Goal: Information Seeking & Learning: Find specific fact

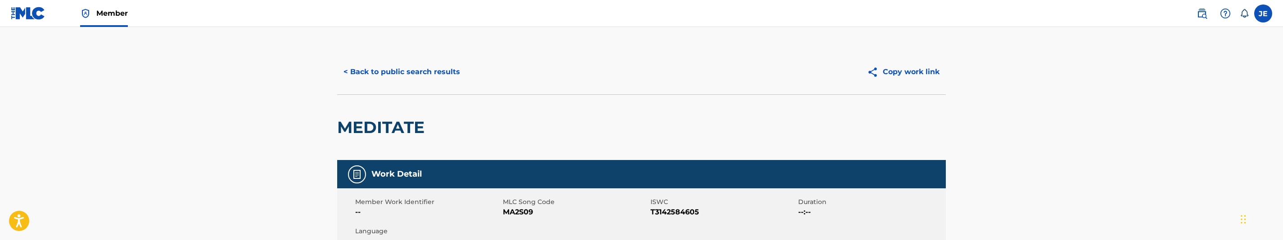
click at [419, 50] on div "< Back to public search results Copy work link" at bounding box center [641, 72] width 609 height 45
click at [420, 70] on button "< Back to public search results" at bounding box center [401, 72] width 129 height 23
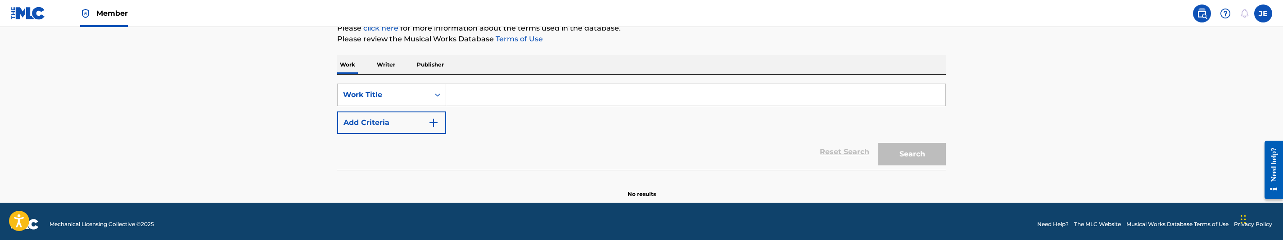
scroll to position [123, 0]
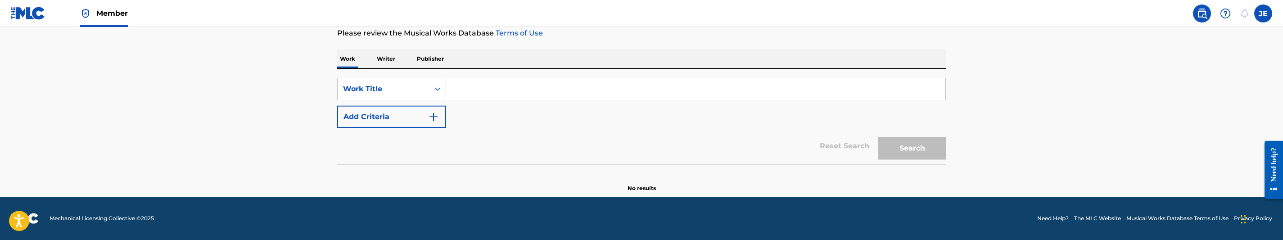
click at [489, 94] on input "Search Form" at bounding box center [695, 89] width 499 height 22
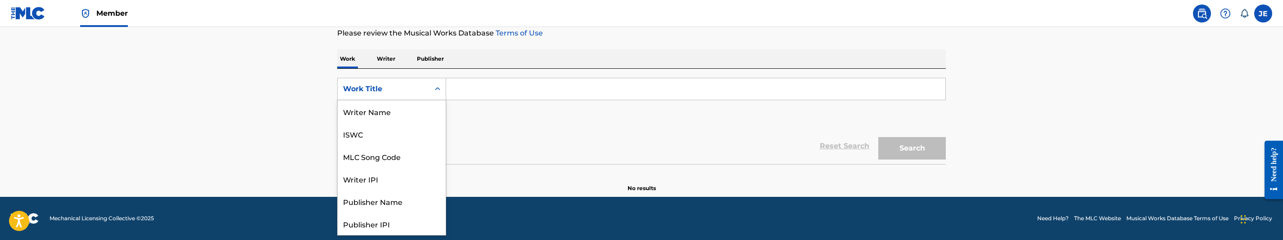
click at [435, 92] on icon "Search Form" at bounding box center [437, 89] width 9 height 9
click at [402, 161] on div "MLC Song Code" at bounding box center [392, 156] width 108 height 23
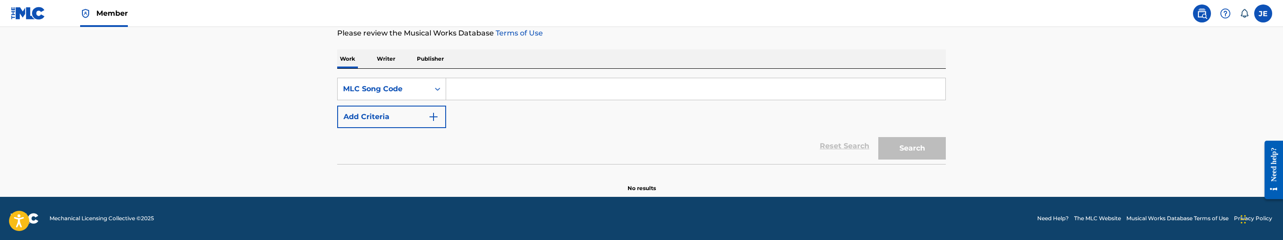
drag, startPoint x: 471, startPoint y: 104, endPoint x: 484, endPoint y: 91, distance: 18.1
click at [482, 91] on input "Search Form" at bounding box center [695, 89] width 499 height 22
paste input "Z8559E"
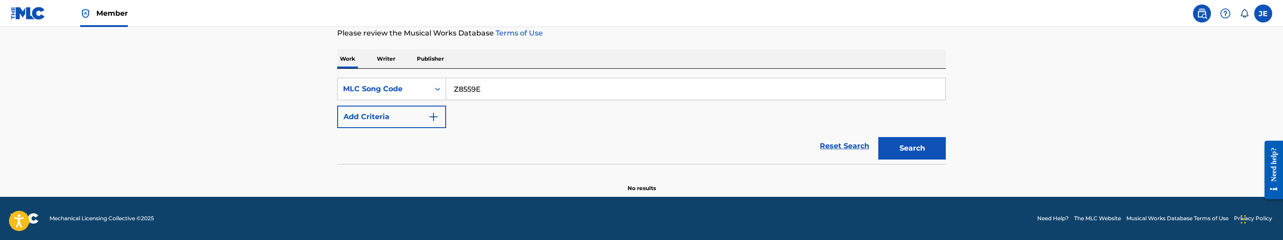
type input "Z8559E"
click at [931, 151] on button "Search" at bounding box center [912, 148] width 68 height 23
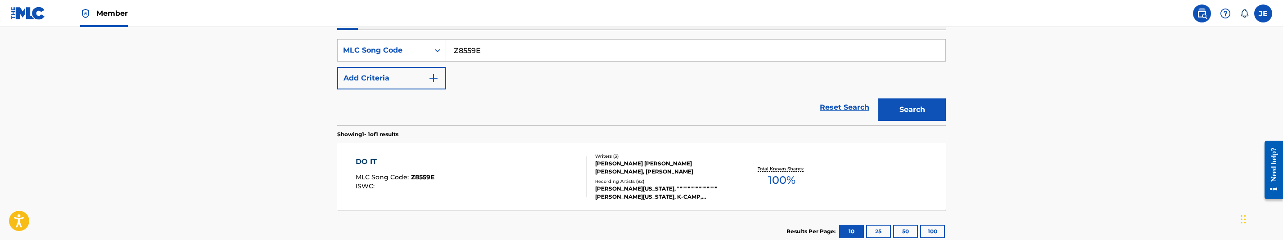
scroll to position [190, 0]
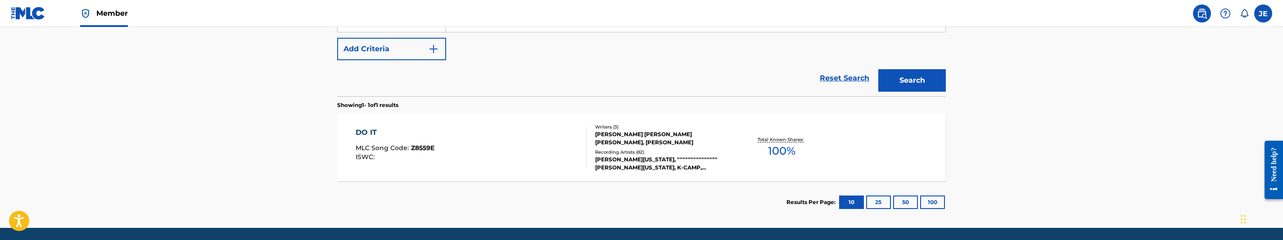
click at [478, 149] on div "DO IT MLC Song Code : Z8559E ISWC :" at bounding box center [471, 147] width 231 height 41
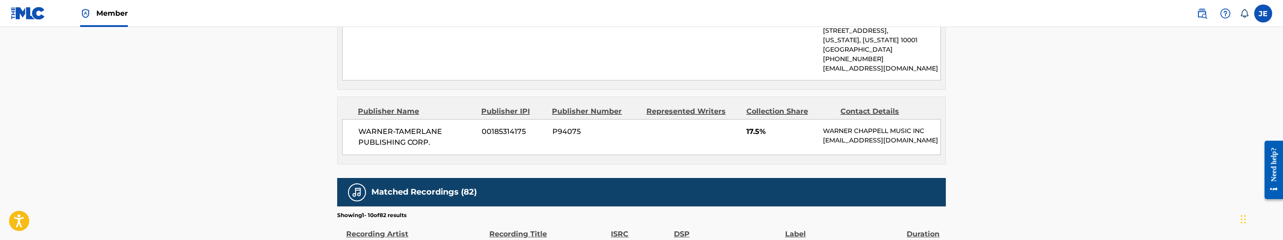
scroll to position [810, 0]
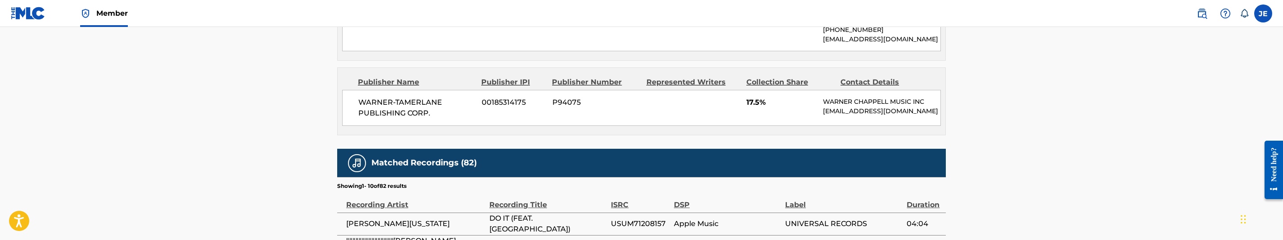
click at [414, 104] on span "WARNER-TAMERLANE PUBLISHING CORP." at bounding box center [416, 108] width 117 height 22
click at [751, 108] on span "17.5%" at bounding box center [782, 102] width 70 height 11
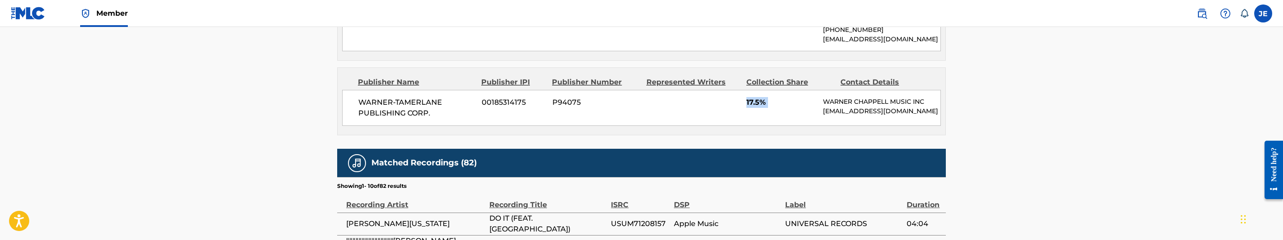
click at [751, 108] on span "17.5%" at bounding box center [782, 102] width 70 height 11
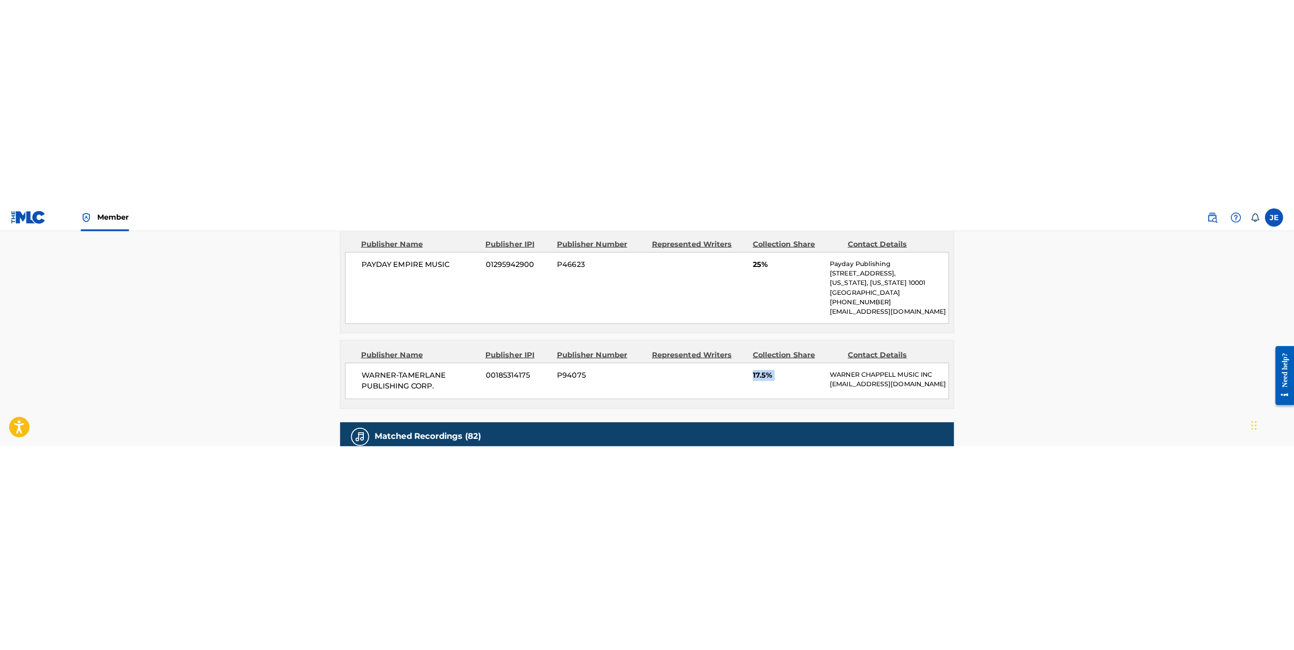
scroll to position [710, 0]
